Goal: Check status: Check status

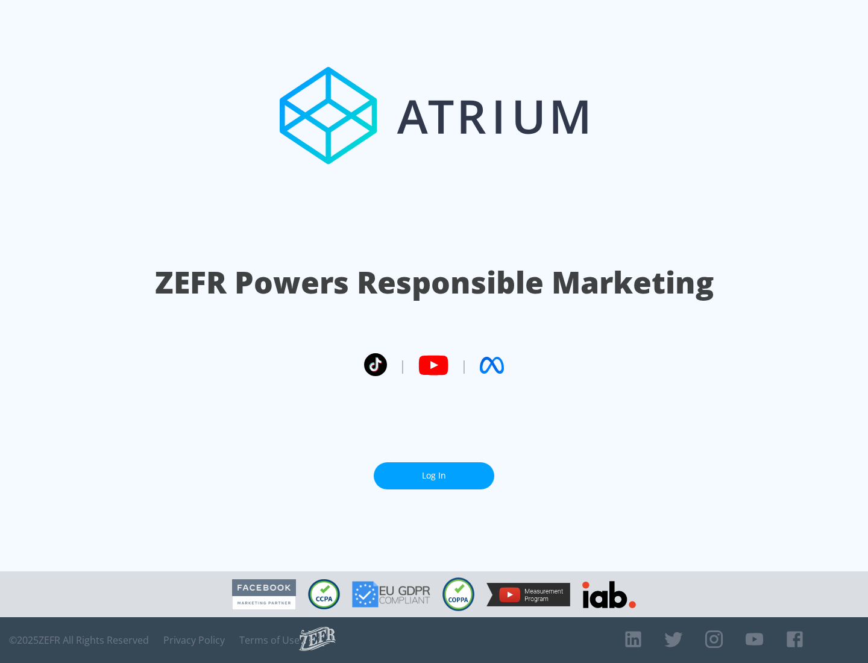
click at [434, 471] on link "Log In" at bounding box center [434, 476] width 121 height 27
